Goal: Transaction & Acquisition: Purchase product/service

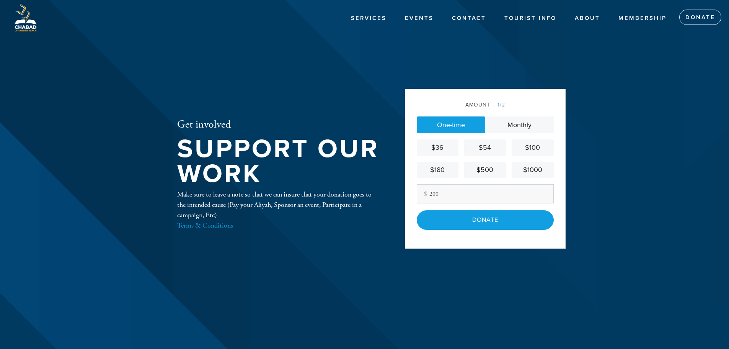
type input "200"
click at [606, 134] on header "Services Events Contact Tourist Info About Membership Donate Get involved Suppo…" at bounding box center [364, 174] width 729 height 349
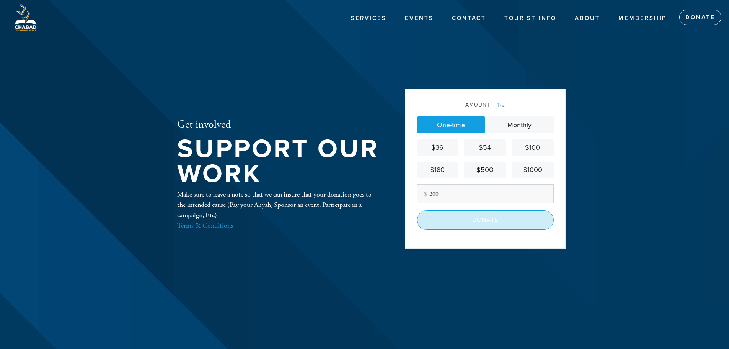
click at [474, 227] on input "Donate" at bounding box center [485, 219] width 137 height 19
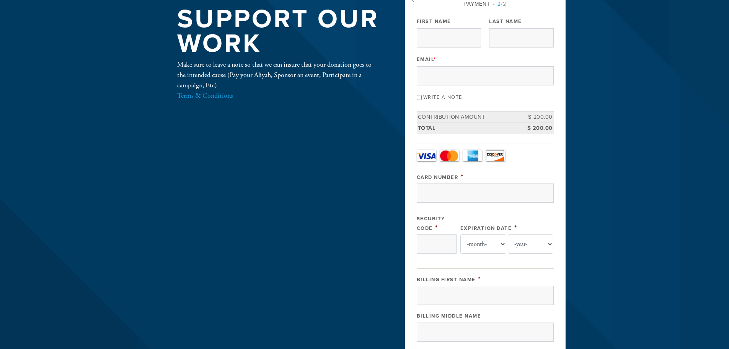
scroll to position [32, 0]
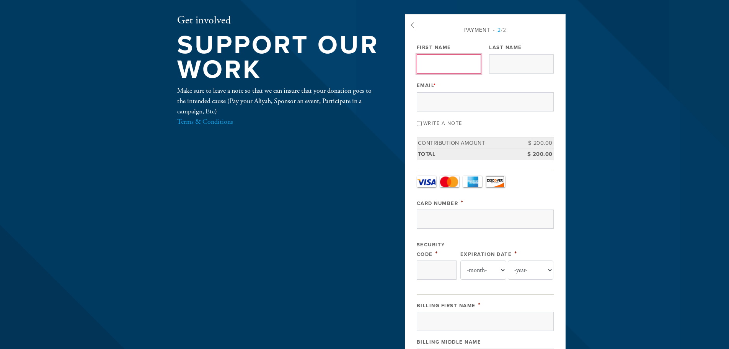
click at [447, 57] on input "First Name" at bounding box center [449, 63] width 64 height 19
type input "[PERSON_NAME]"
type input "o"
type input "[PERSON_NAME]"
type input "[EMAIL_ADDRESS][DOMAIN_NAME]"
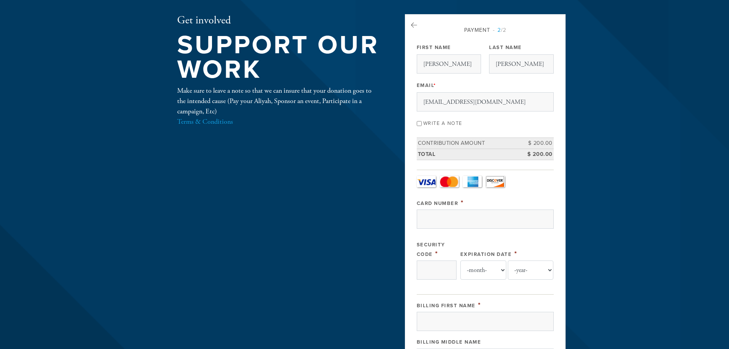
click at [417, 121] on input "Write a note" at bounding box center [419, 123] width 5 height 5
checkbox input "true"
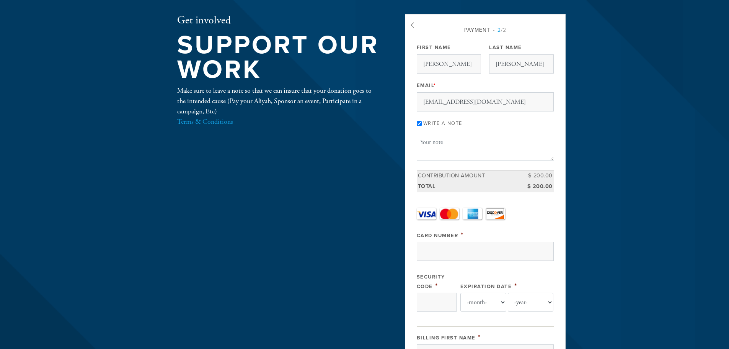
drag, startPoint x: 478, startPoint y: 166, endPoint x: 481, endPoint y: 148, distance: 17.6
click at [478, 162] on div "Payment 2 /2 Payment Processor Pay Later Credit_Card First Name Sacha Last Name…" at bounding box center [485, 318] width 137 height 585
click at [482, 148] on textarea "Message or dedication" at bounding box center [485, 147] width 137 height 26
type textarea "U"
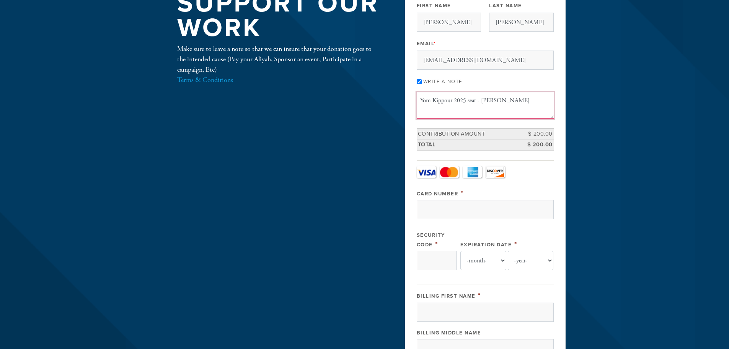
scroll to position [147, 0]
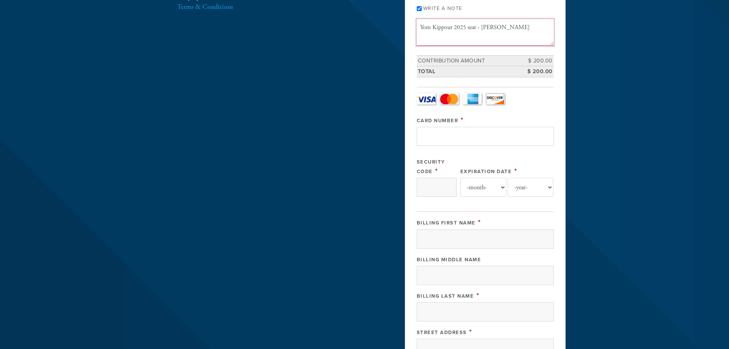
type textarea "Yom Kippour 2025 seat - Sacha Ohayon"
click at [470, 130] on input "Card Number" at bounding box center [485, 136] width 137 height 19
type input "373964686892007"
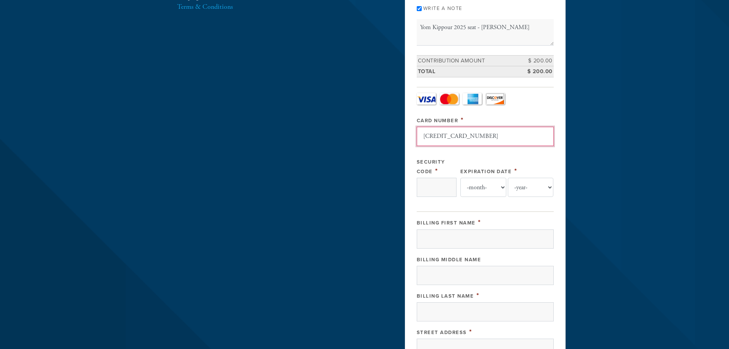
type input "4116"
select select "4"
select select "2030"
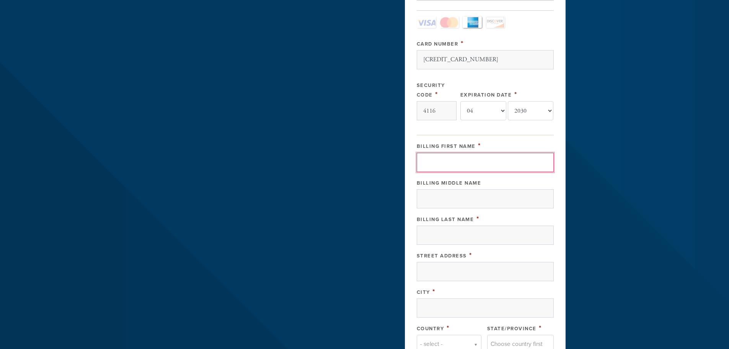
click at [461, 153] on input "Billing First Name" at bounding box center [485, 162] width 137 height 19
type input "Sacha"
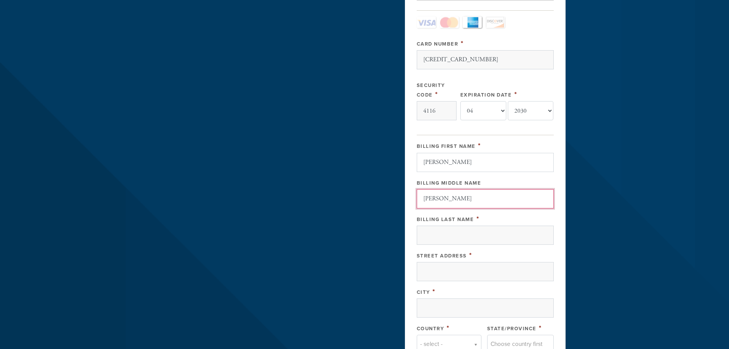
type input "Joseph"
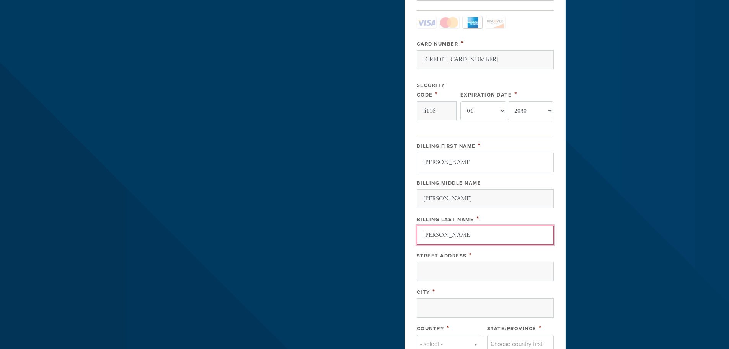
type input "Ohayon"
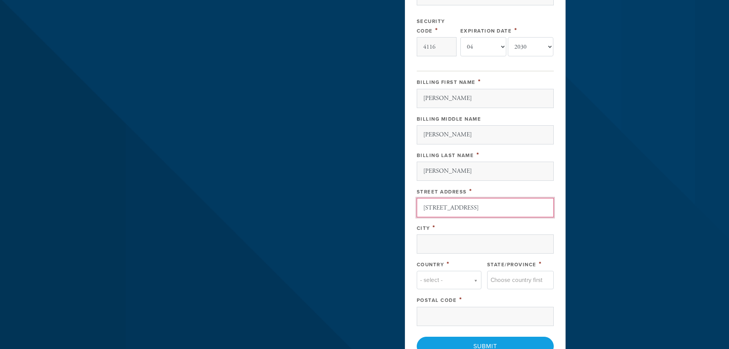
scroll to position [376, 0]
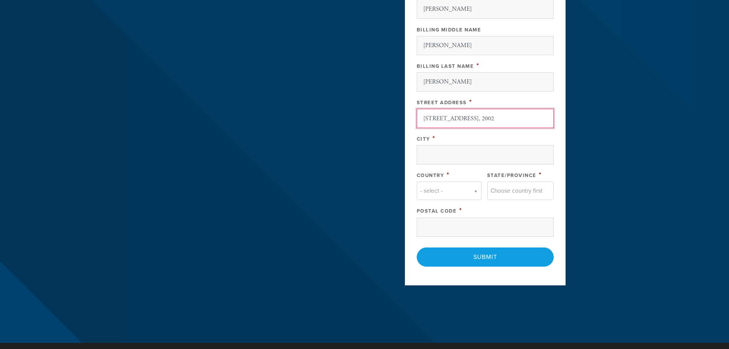
type input "1010 SW 2nd avenue, 2002"
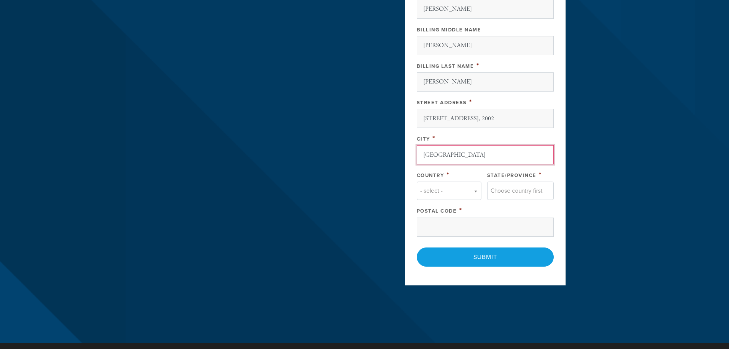
type input "Miami"
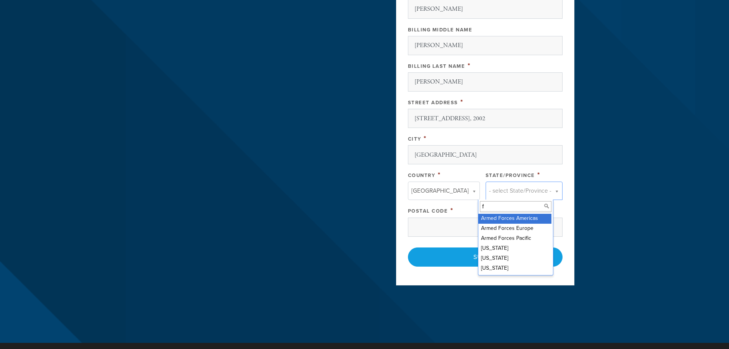
type input "fl"
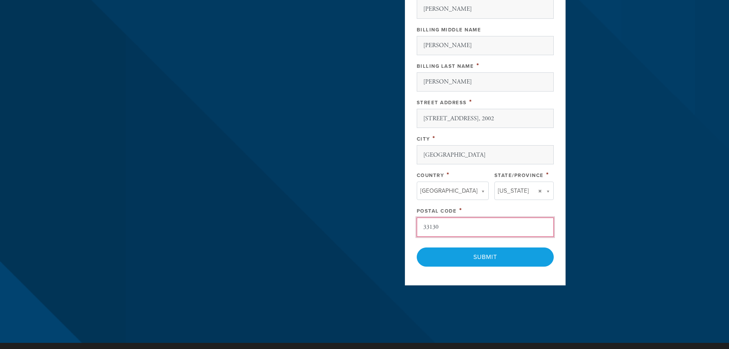
type input "33130"
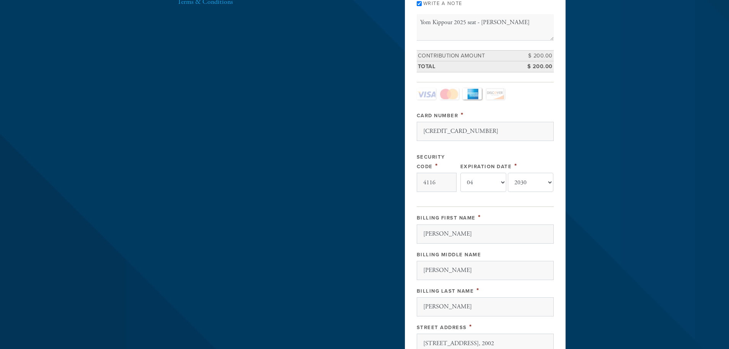
scroll to position [300, 0]
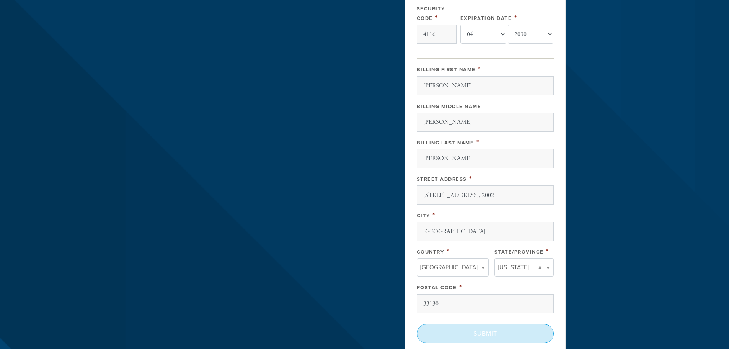
click at [500, 326] on input "Submit" at bounding box center [485, 333] width 137 height 19
